Goal: Information Seeking & Learning: Learn about a topic

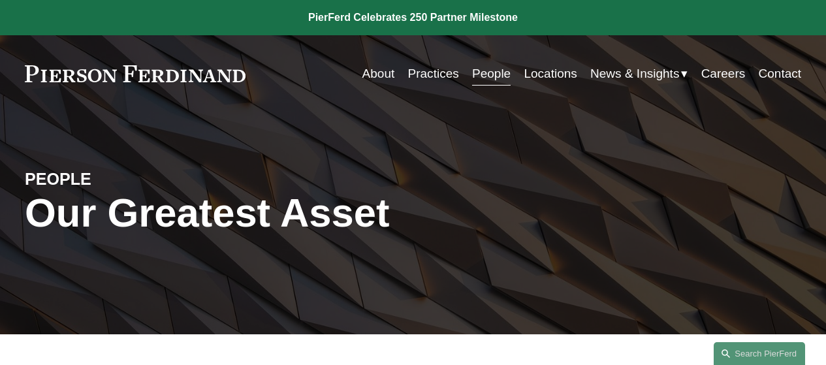
scroll to position [261, 0]
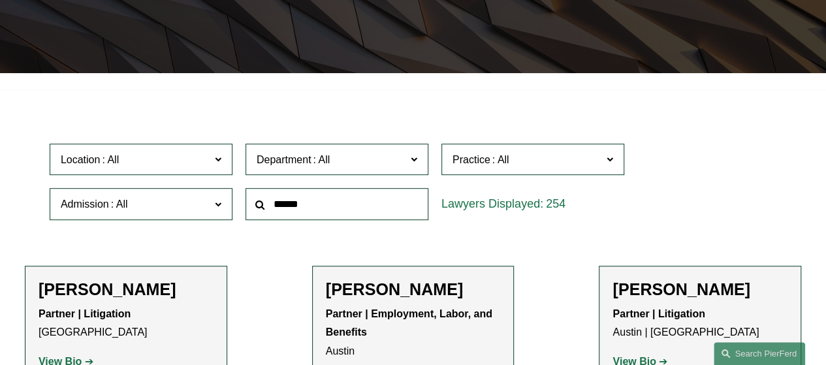
click at [291, 210] on input "text" at bounding box center [337, 204] width 183 height 32
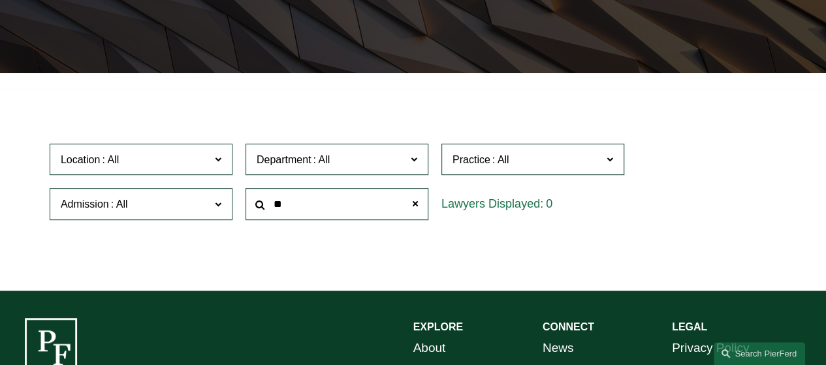
type input "*"
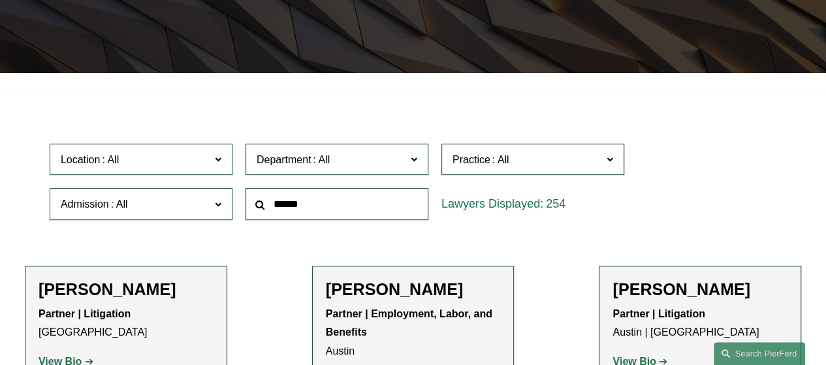
click at [611, 161] on span at bounding box center [610, 158] width 7 height 17
click at [0, 0] on link "Entertainment" at bounding box center [0, 0] width 0 height 0
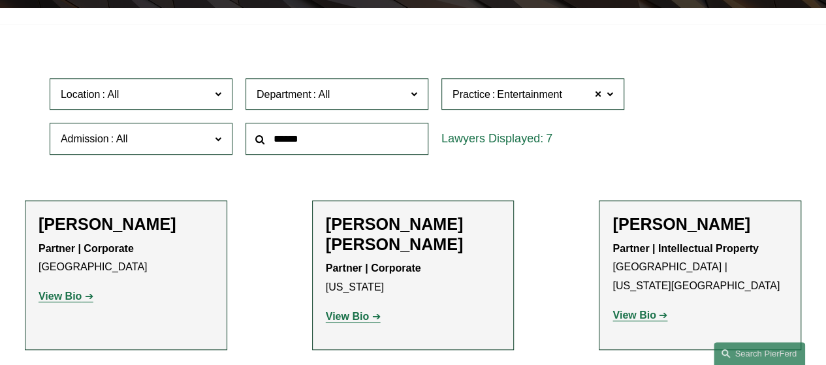
scroll to position [392, 0]
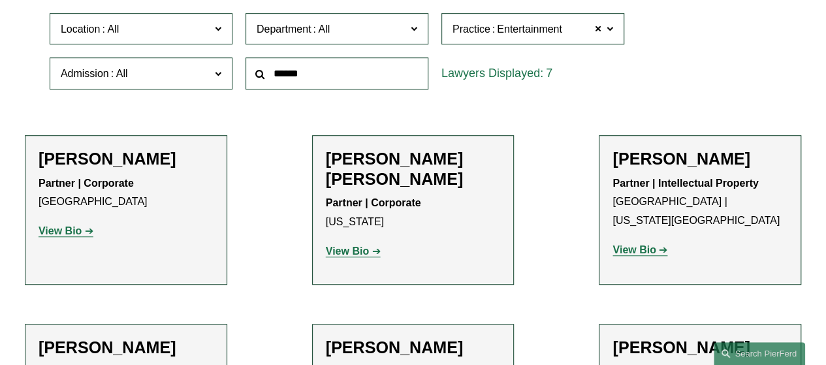
click at [59, 234] on strong "View Bio" at bounding box center [60, 230] width 43 height 11
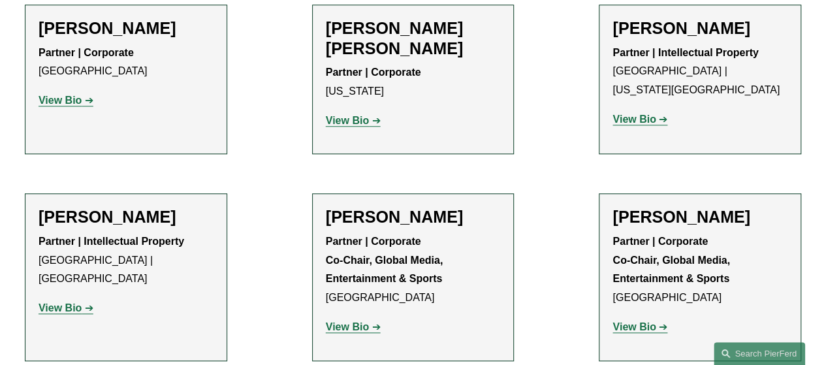
scroll to position [588, 0]
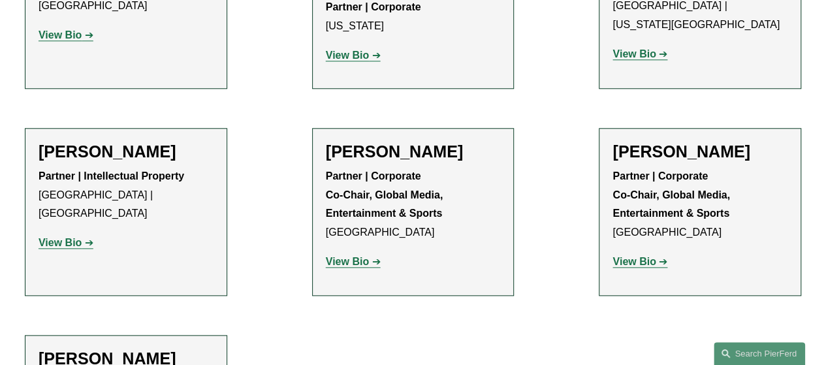
click at [622, 256] on strong "View Bio" at bounding box center [634, 261] width 43 height 11
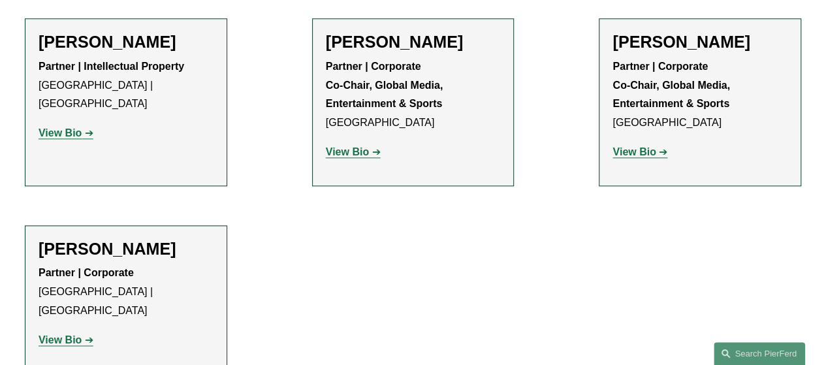
scroll to position [718, 0]
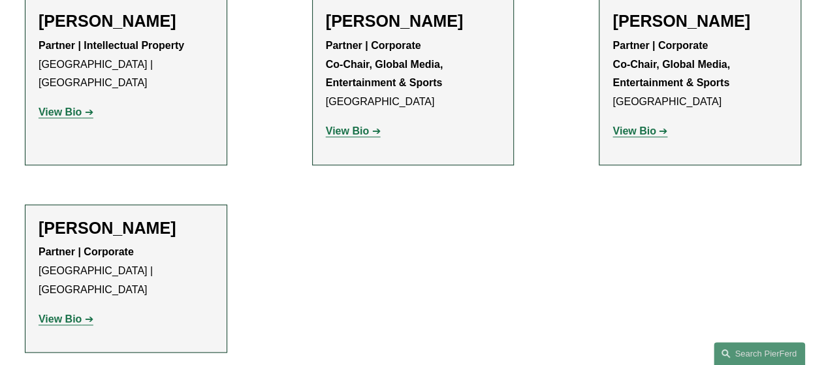
click at [75, 314] on strong "View Bio" at bounding box center [60, 319] width 43 height 11
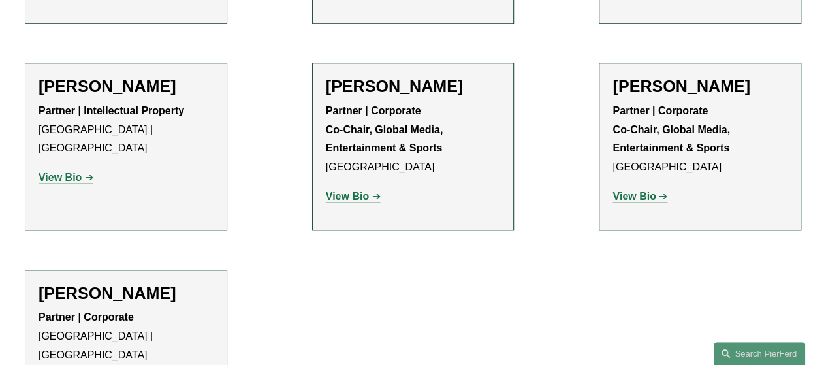
click at [359, 191] on strong "View Bio" at bounding box center [347, 196] width 43 height 11
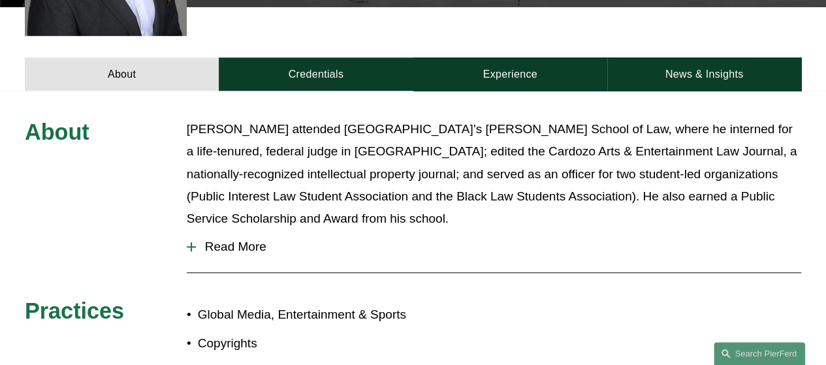
scroll to position [457, 0]
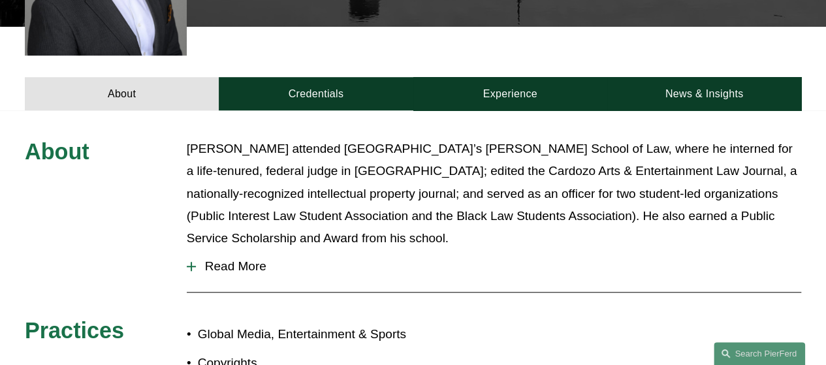
click at [191, 262] on div at bounding box center [191, 266] width 1 height 9
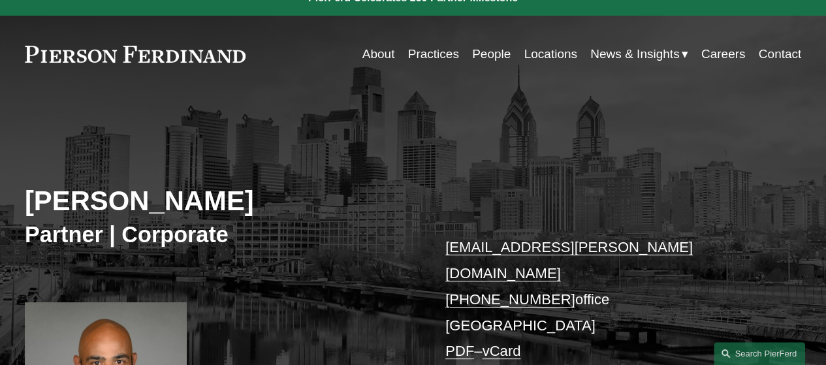
scroll to position [0, 0]
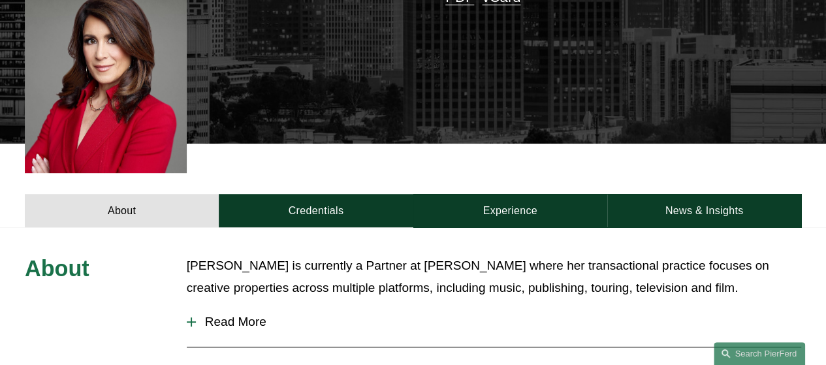
scroll to position [457, 0]
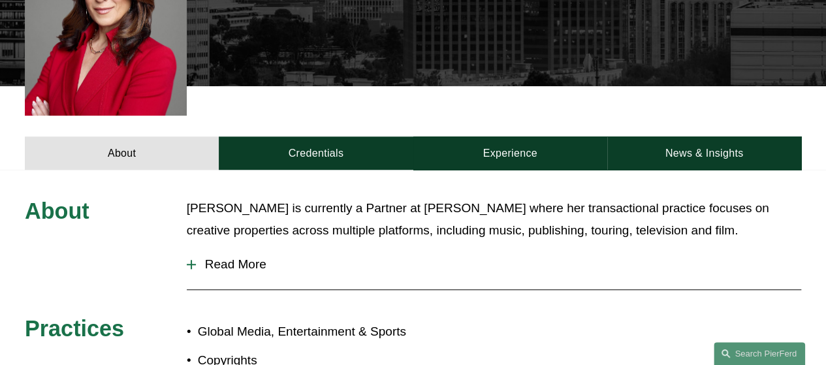
click at [189, 264] on div at bounding box center [191, 264] width 9 height 1
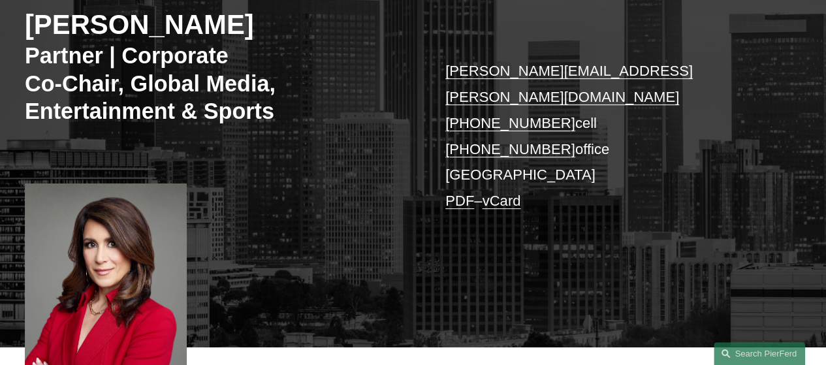
scroll to position [196, 0]
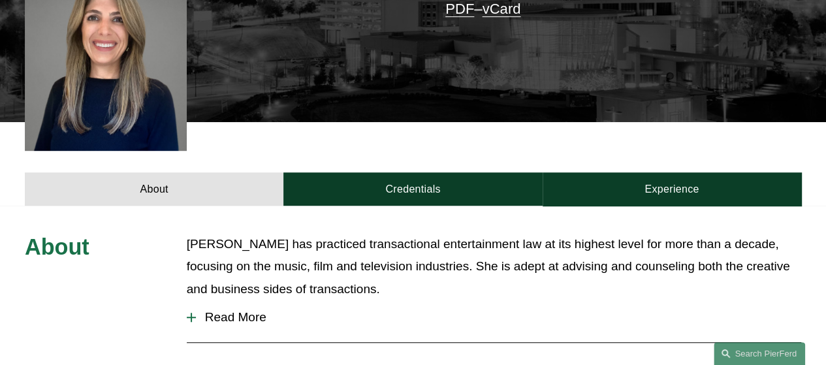
scroll to position [392, 0]
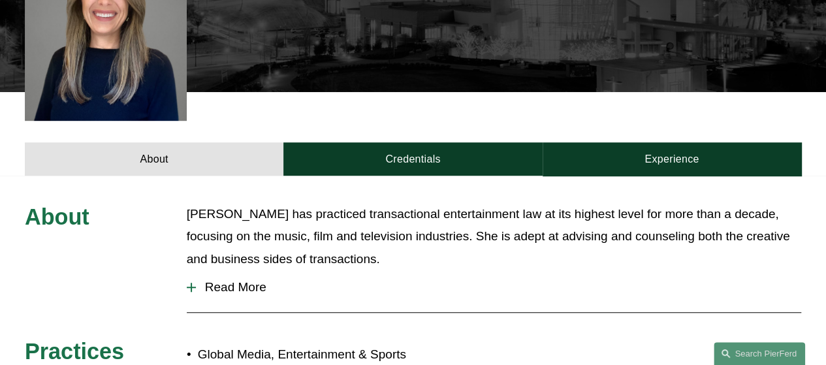
click at [191, 283] on div at bounding box center [191, 287] width 1 height 9
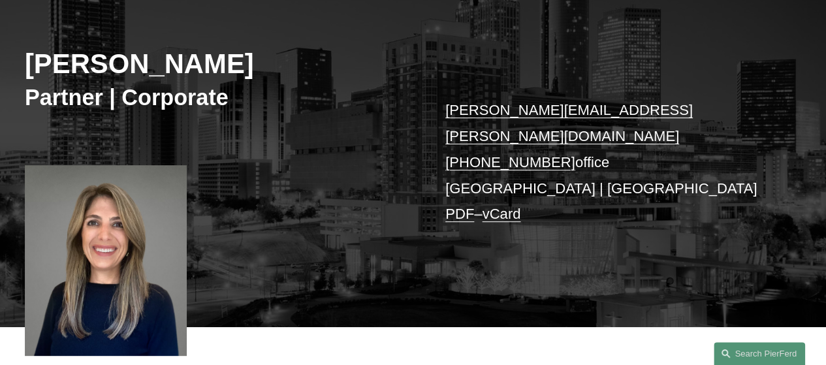
scroll to position [0, 0]
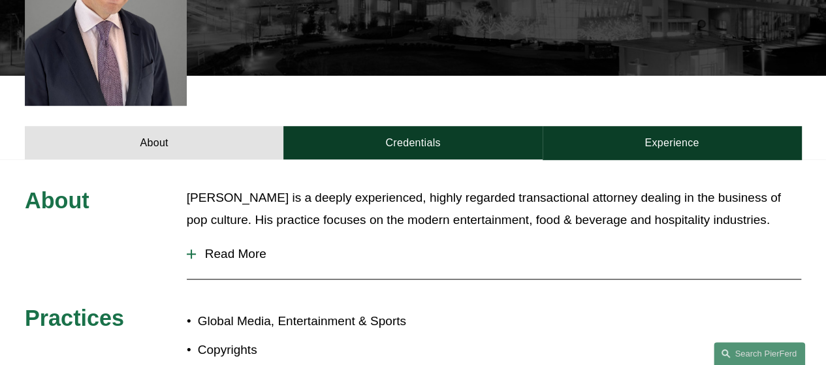
scroll to position [523, 0]
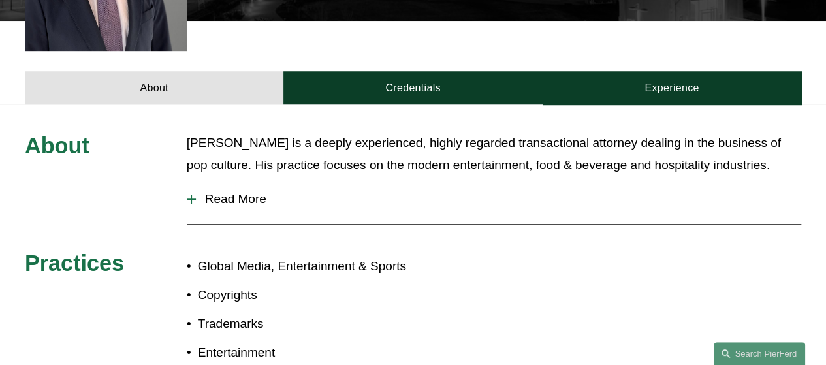
click at [191, 195] on div at bounding box center [191, 199] width 1 height 9
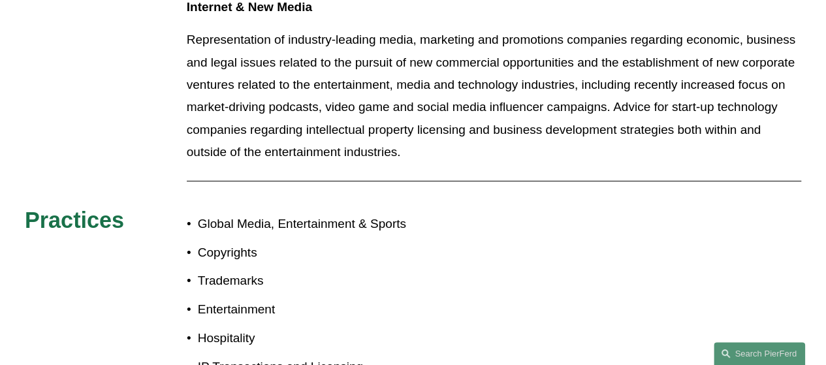
scroll to position [1959, 0]
